Goal: Find specific page/section: Find specific page/section

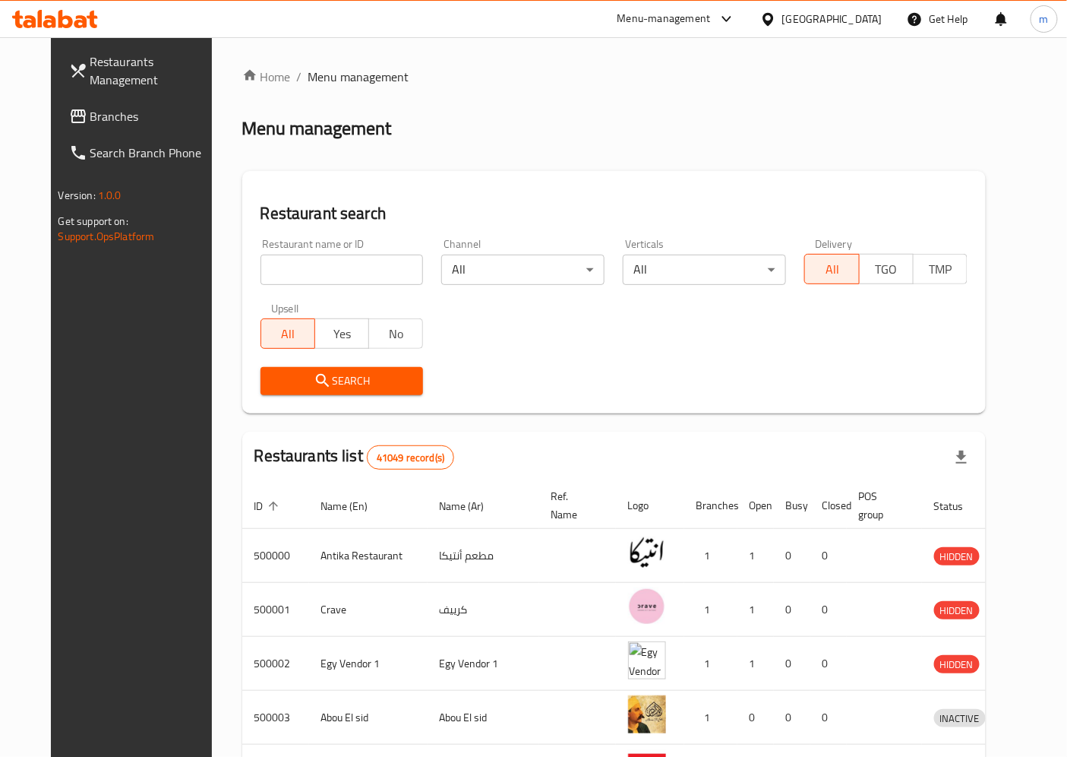
click at [90, 123] on span "Branches" at bounding box center [153, 116] width 127 height 18
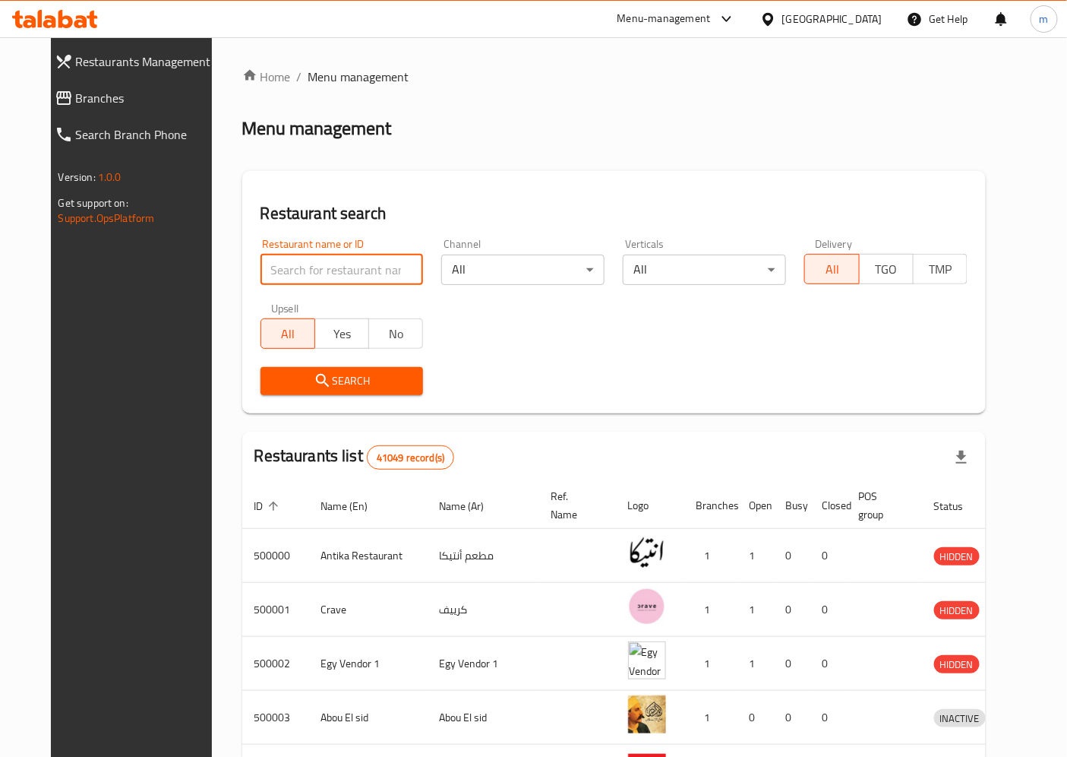
click at [308, 254] on input "search" at bounding box center [342, 269] width 163 height 30
paste input "760462"
type input "760462"
click button "Search" at bounding box center [342, 381] width 163 height 28
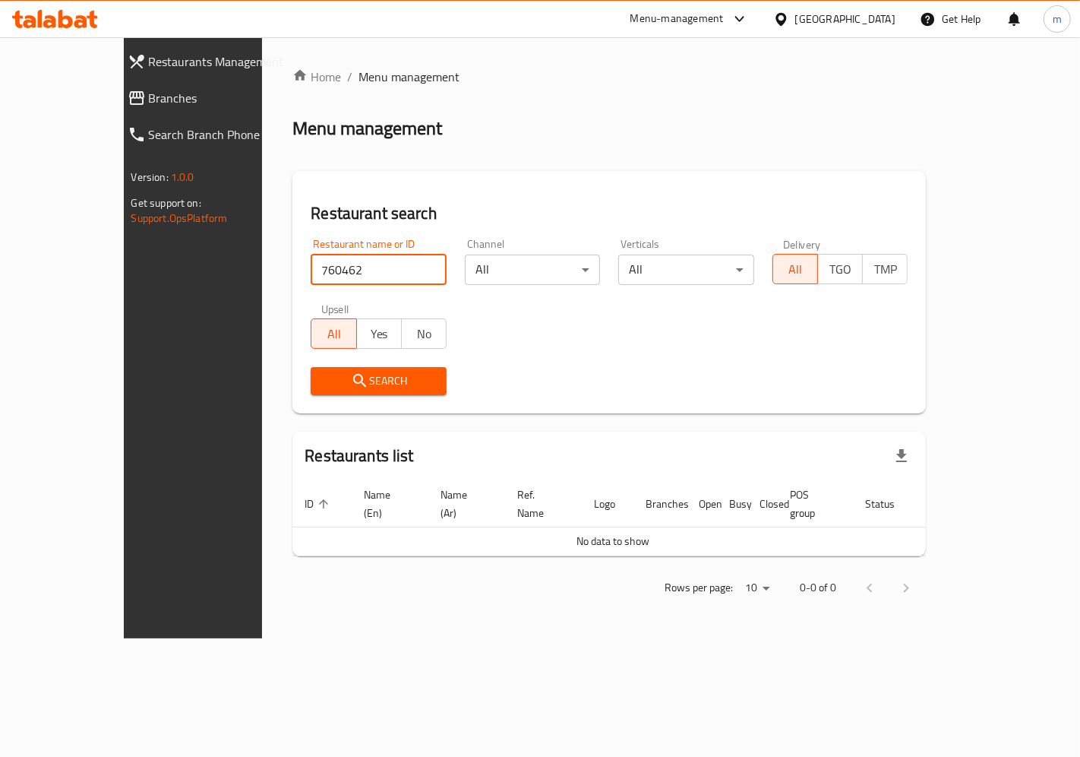
click at [881, 12] on div "[GEOGRAPHIC_DATA]" at bounding box center [845, 19] width 100 height 17
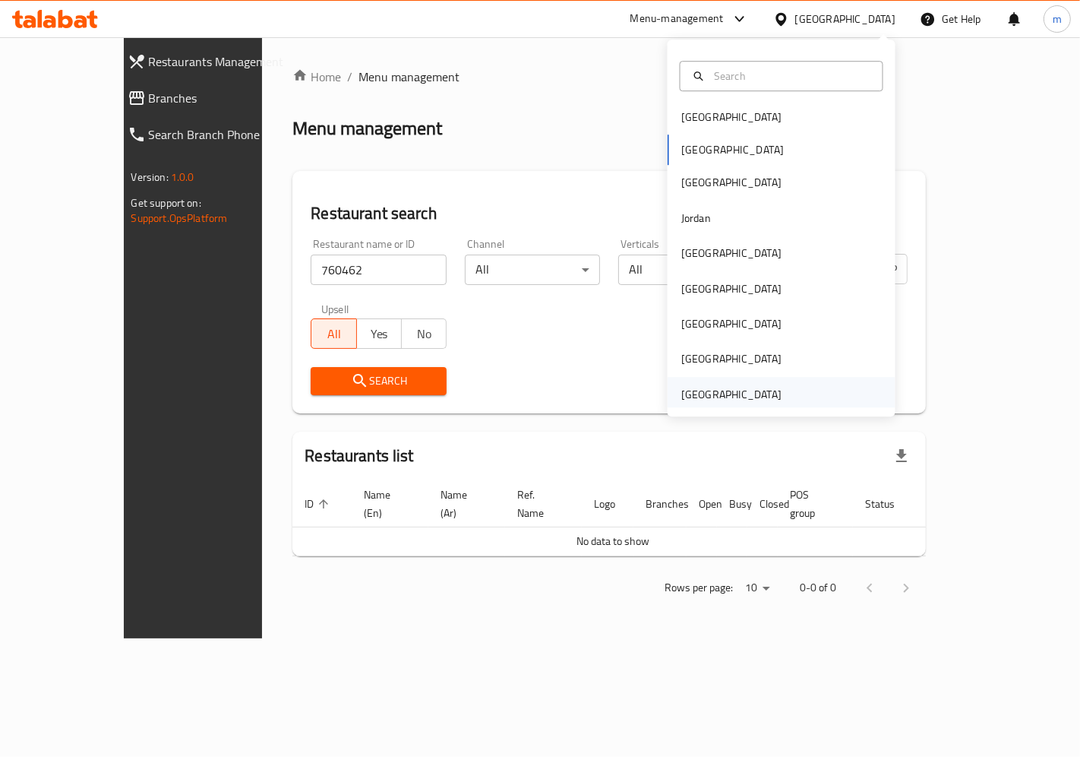
scroll to position [8, 0]
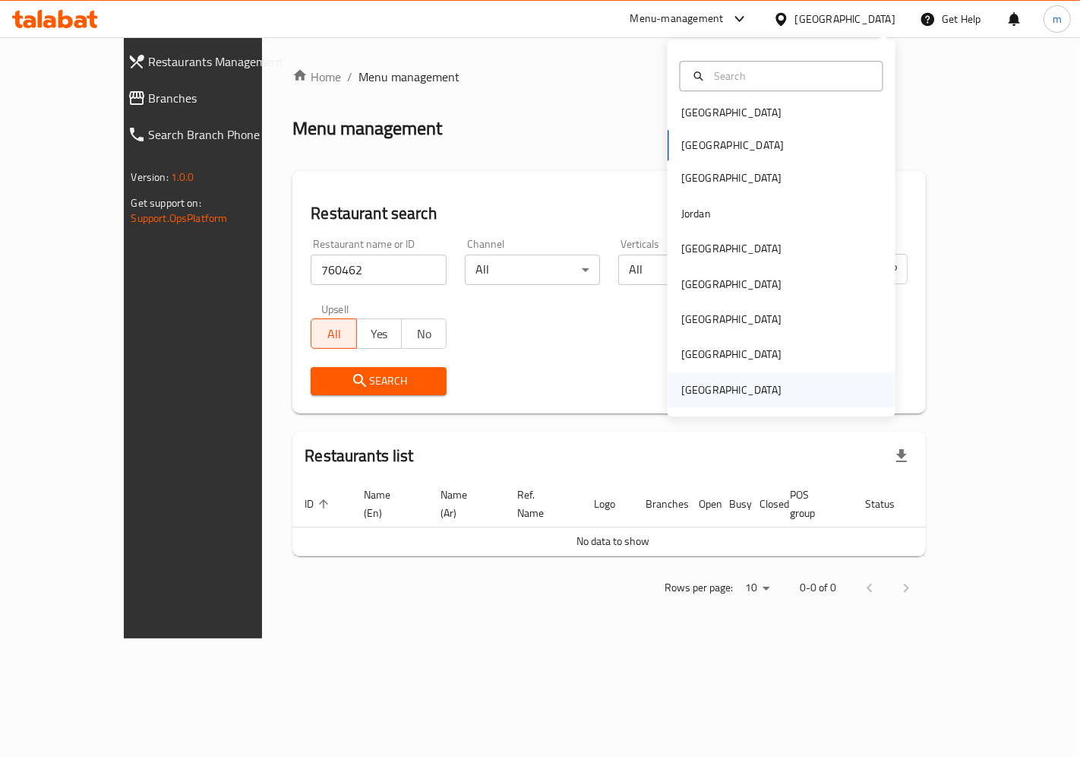
click at [688, 391] on div "[GEOGRAPHIC_DATA]" at bounding box center [731, 389] width 100 height 17
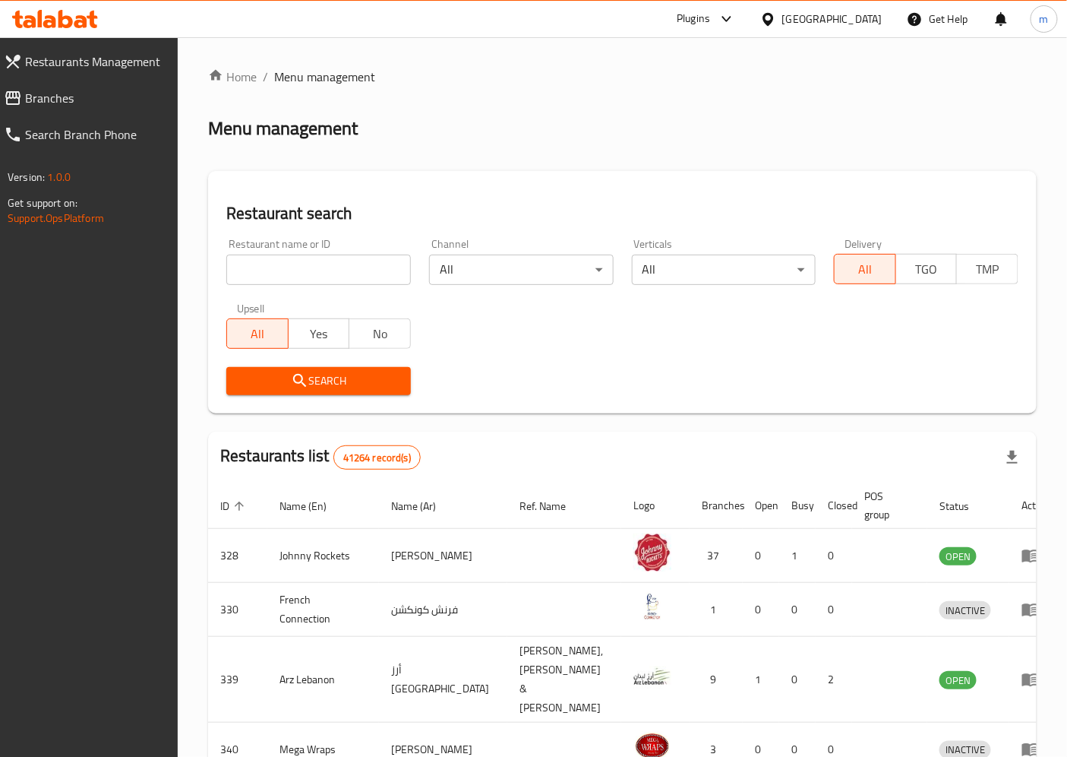
click at [337, 269] on input "search" at bounding box center [318, 269] width 185 height 30
paste input "760462"
type input "760462"
click button "Search" at bounding box center [318, 381] width 185 height 28
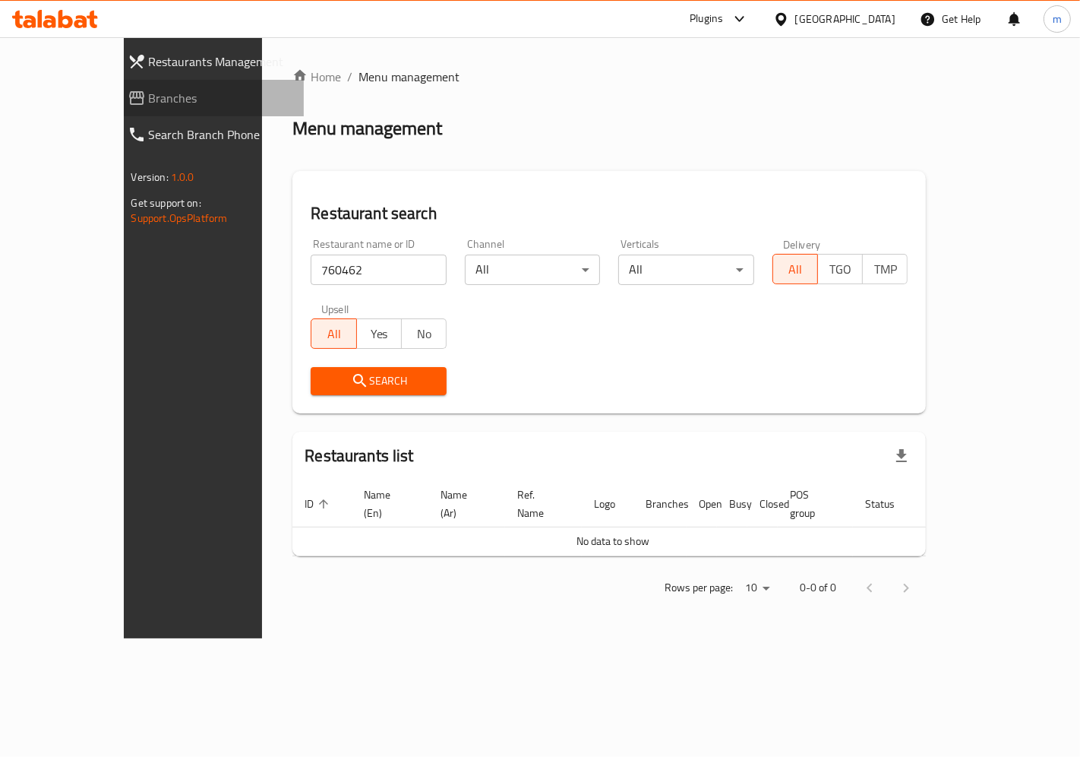
click at [115, 108] on link "Branches" at bounding box center [209, 98] width 188 height 36
